Goal: Complete application form

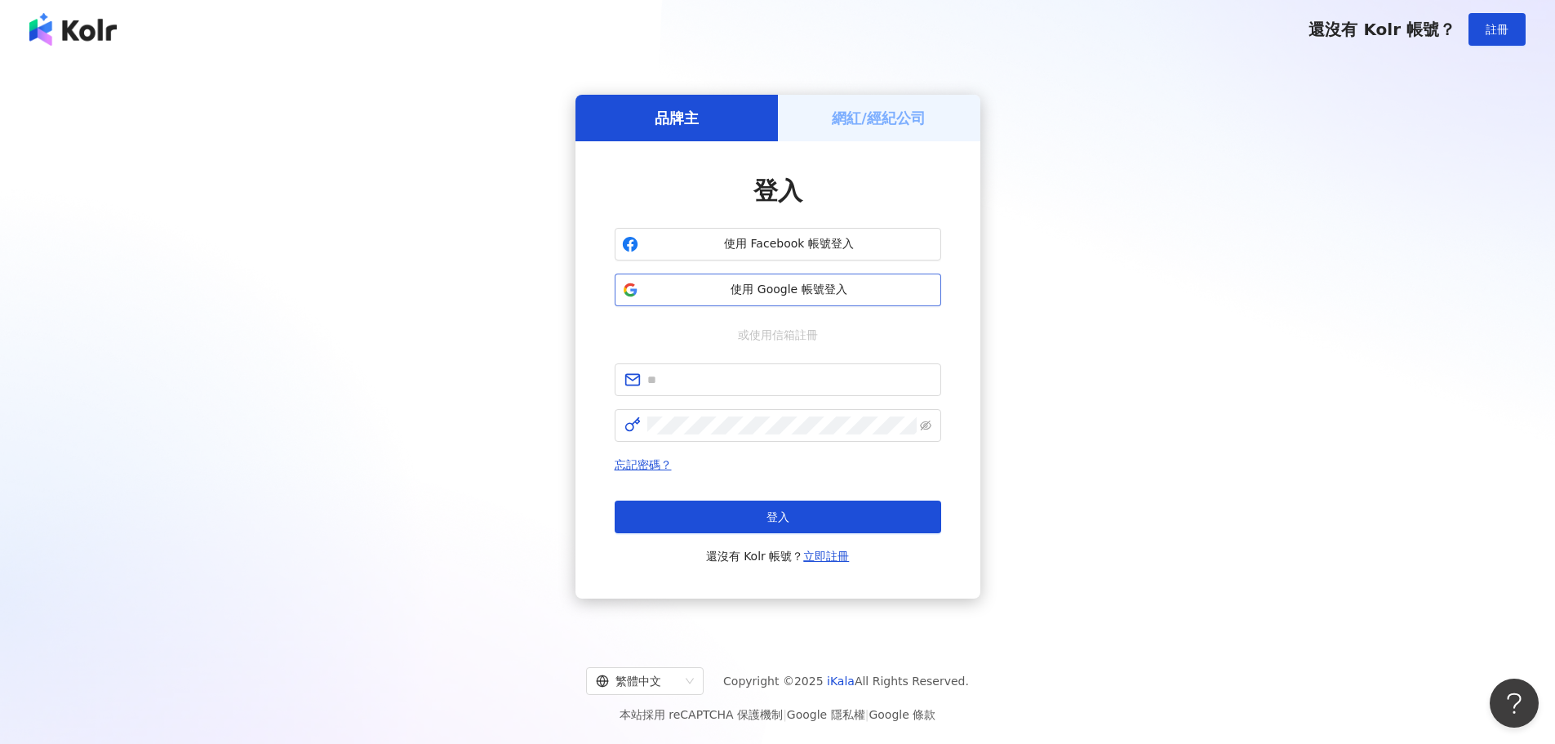
click at [794, 293] on span "使用 Google 帳號登入" at bounding box center [789, 290] width 289 height 16
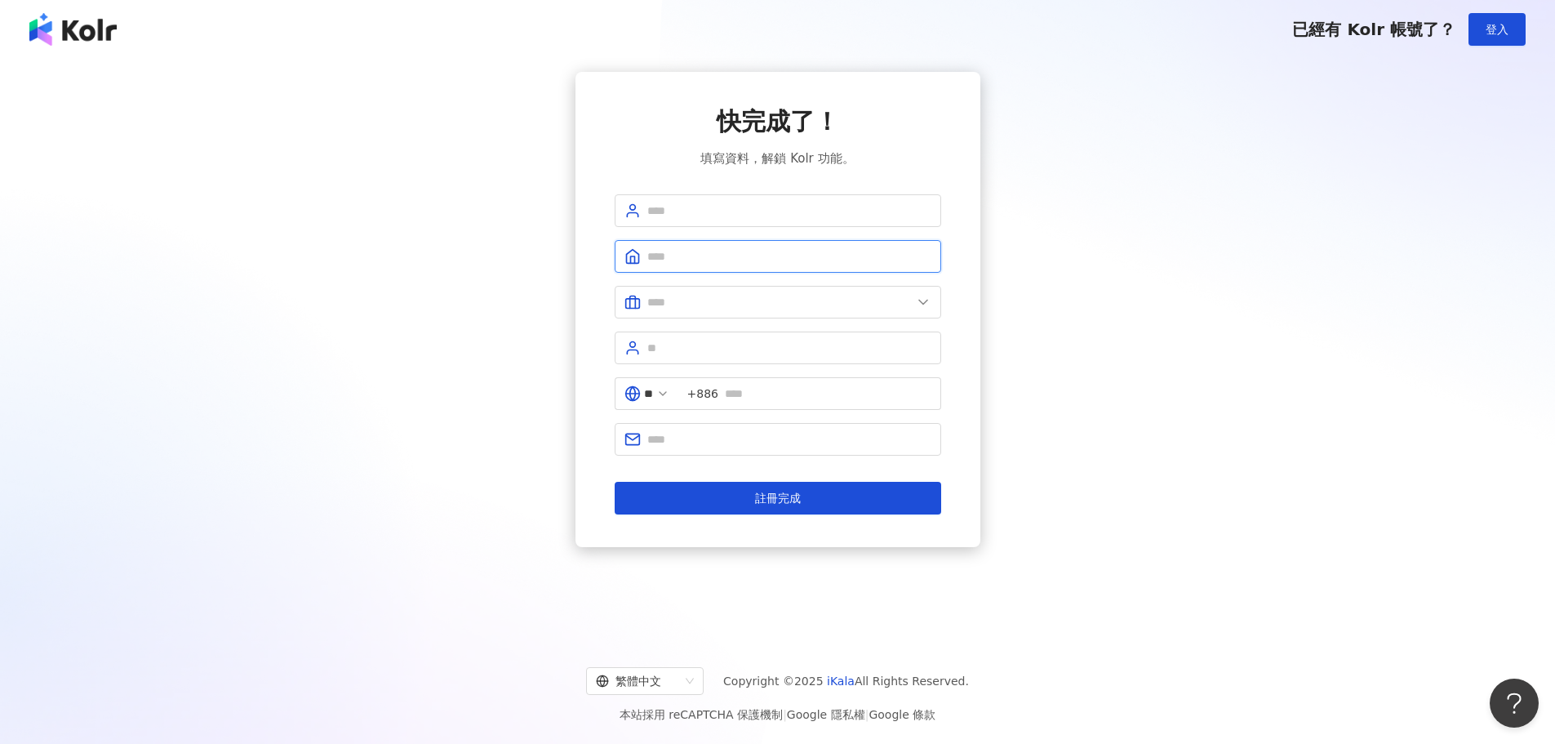
click at [892, 260] on input "text" at bounding box center [789, 256] width 284 height 18
click at [826, 206] on input "text" at bounding box center [789, 211] width 284 height 18
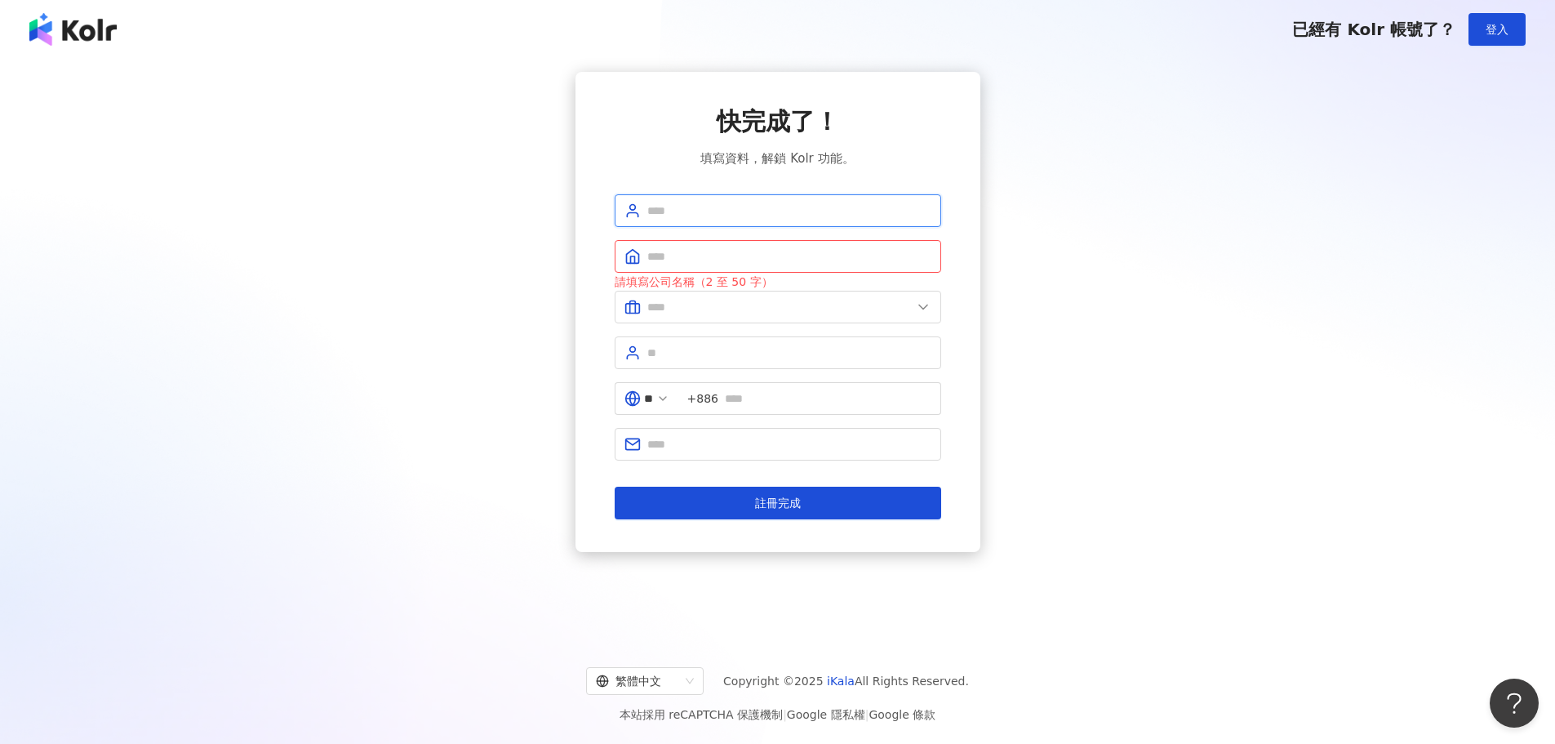
click at [826, 206] on input "text" at bounding box center [789, 211] width 284 height 18
click at [1016, 250] on div "快完成了！ 填寫資料，解鎖 Kolr 功能。 請填寫公司名稱（2 至 50 字） ** +886 註冊完成" at bounding box center [778, 312] width 1516 height 480
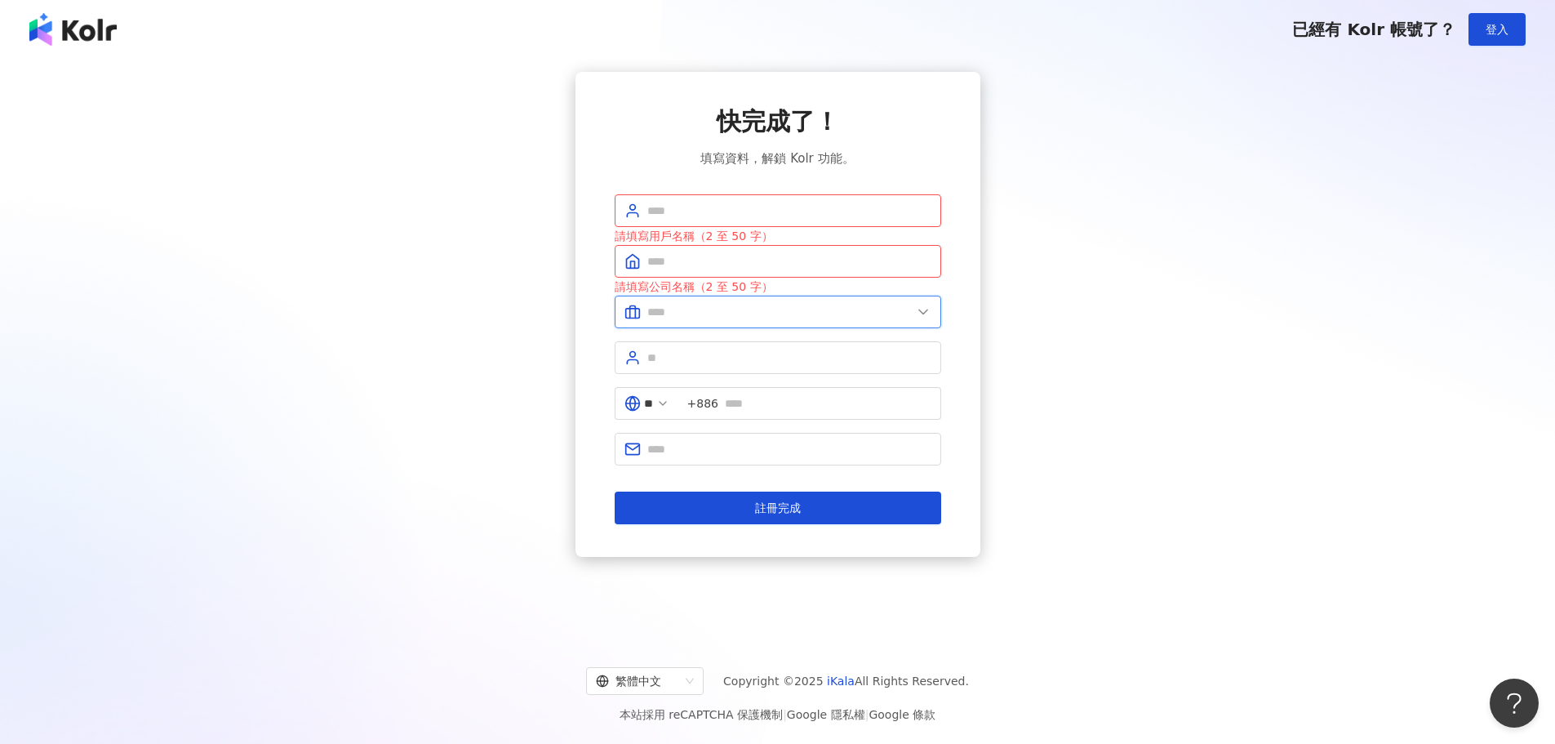
click at [874, 320] on input "text" at bounding box center [779, 312] width 264 height 18
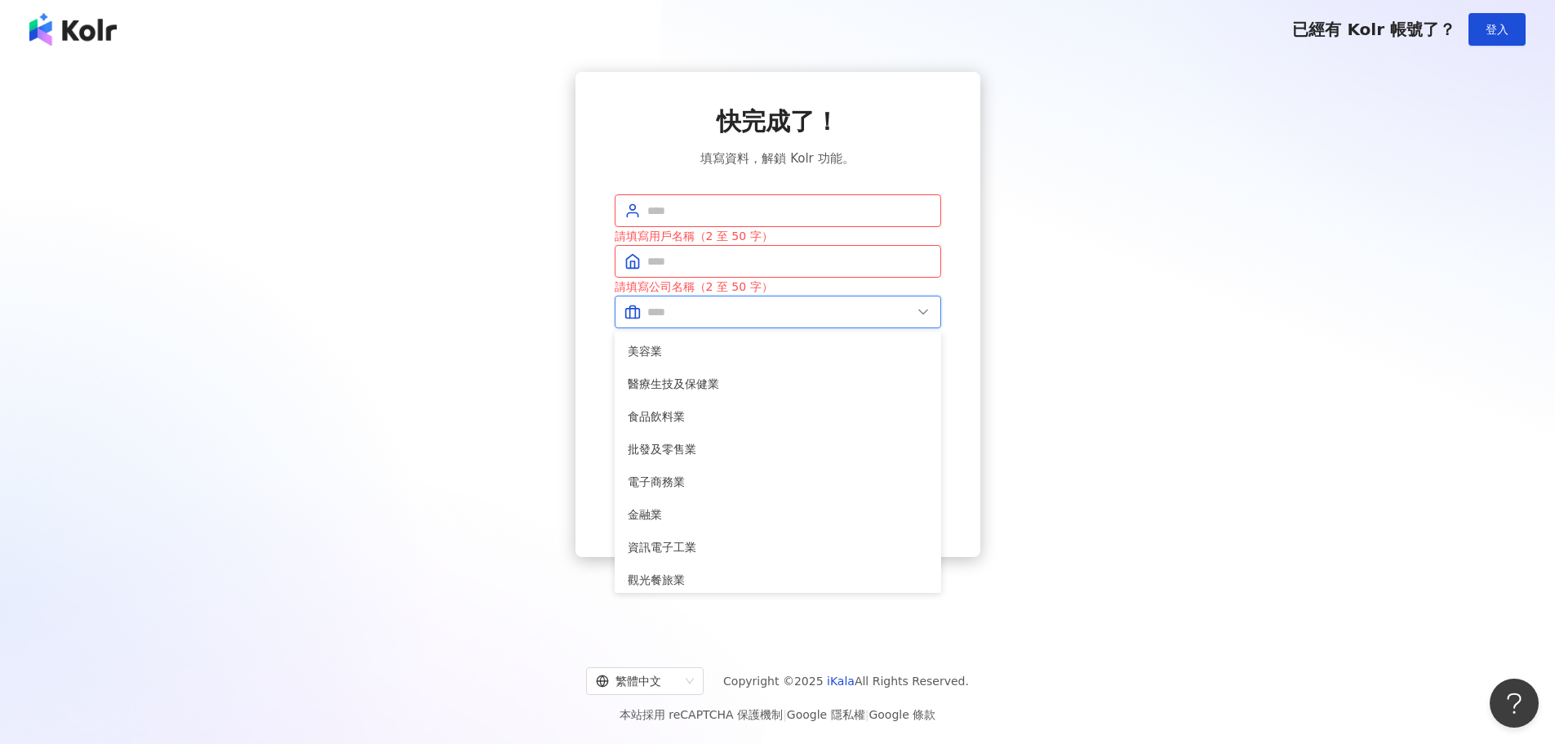
click at [882, 320] on input "text" at bounding box center [779, 312] width 264 height 18
